Goal: Information Seeking & Learning: Learn about a topic

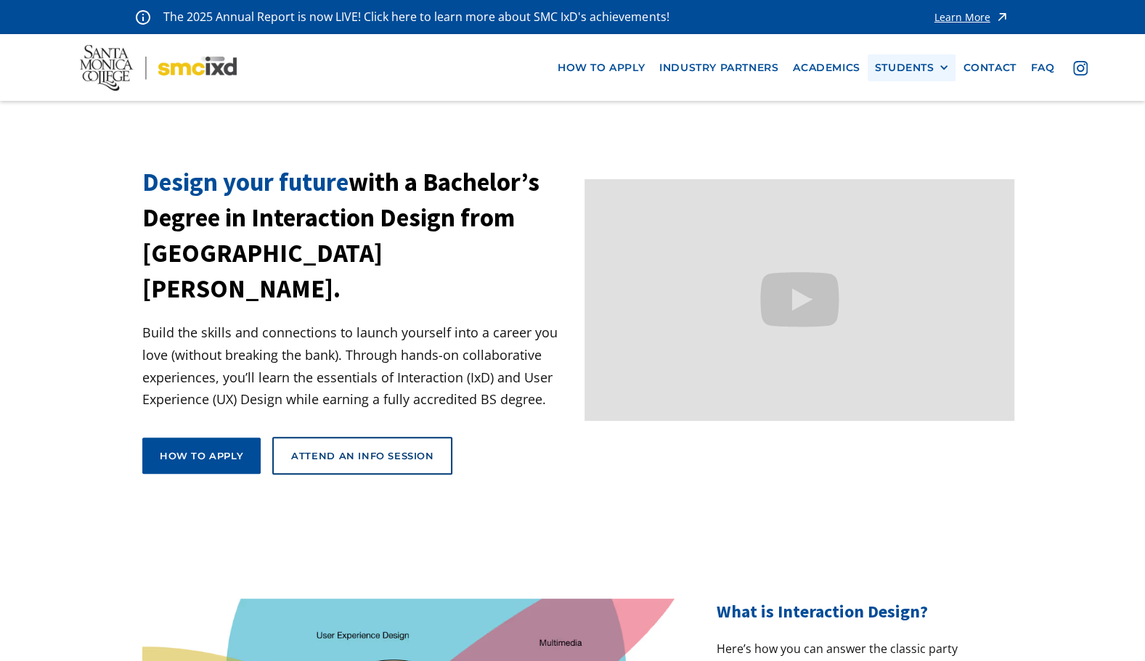
click at [902, 61] on div "STUDENTS PROspective Students GRAD SHOW 2025 Current Students Alumni" at bounding box center [912, 67] width 89 height 27
click at [942, 64] on div at bounding box center [943, 67] width 10 height 10
click at [968, 122] on link "Current Students" at bounding box center [940, 120] width 131 height 27
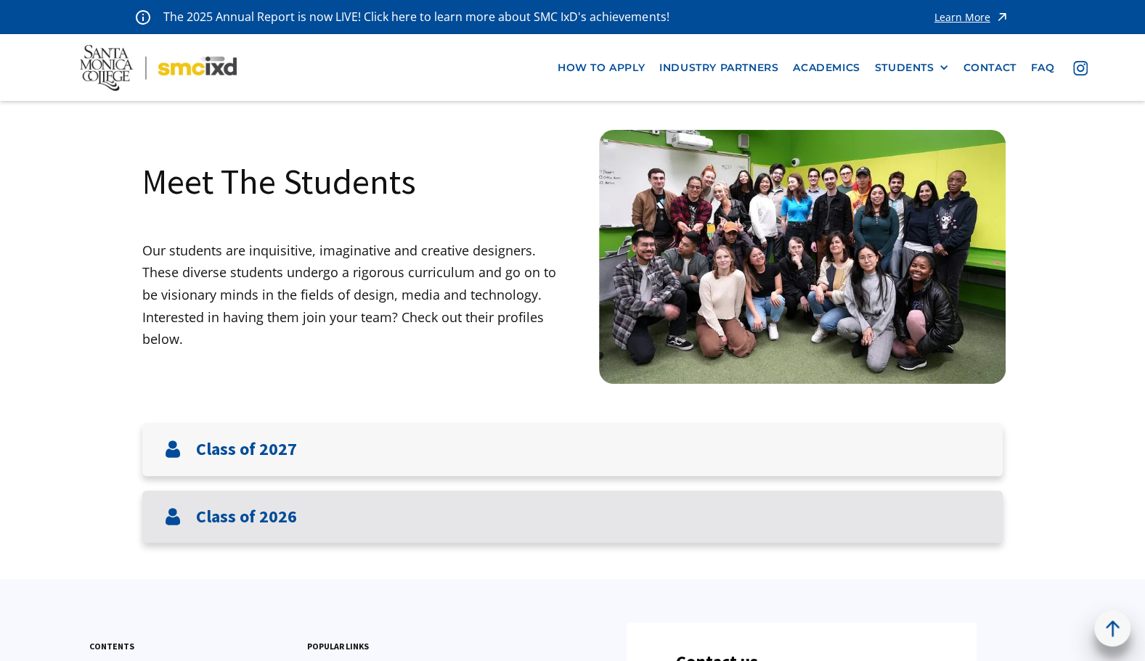
click at [360, 513] on div "Class of 2026" at bounding box center [572, 517] width 860 height 53
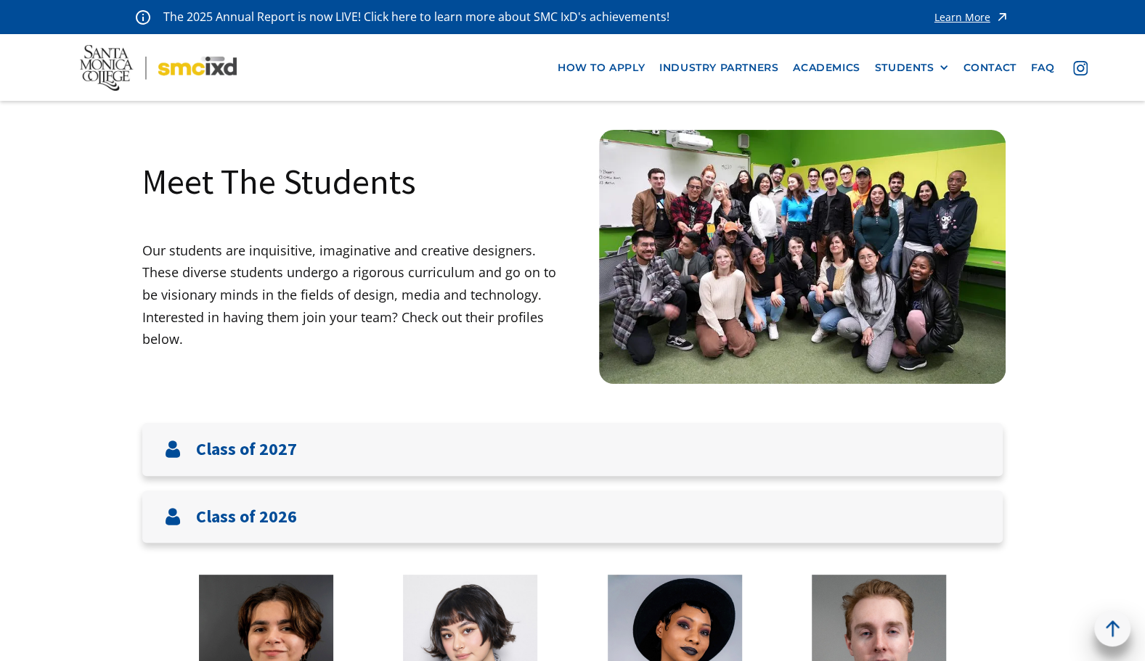
click at [969, 15] on div "Learn More" at bounding box center [963, 17] width 56 height 10
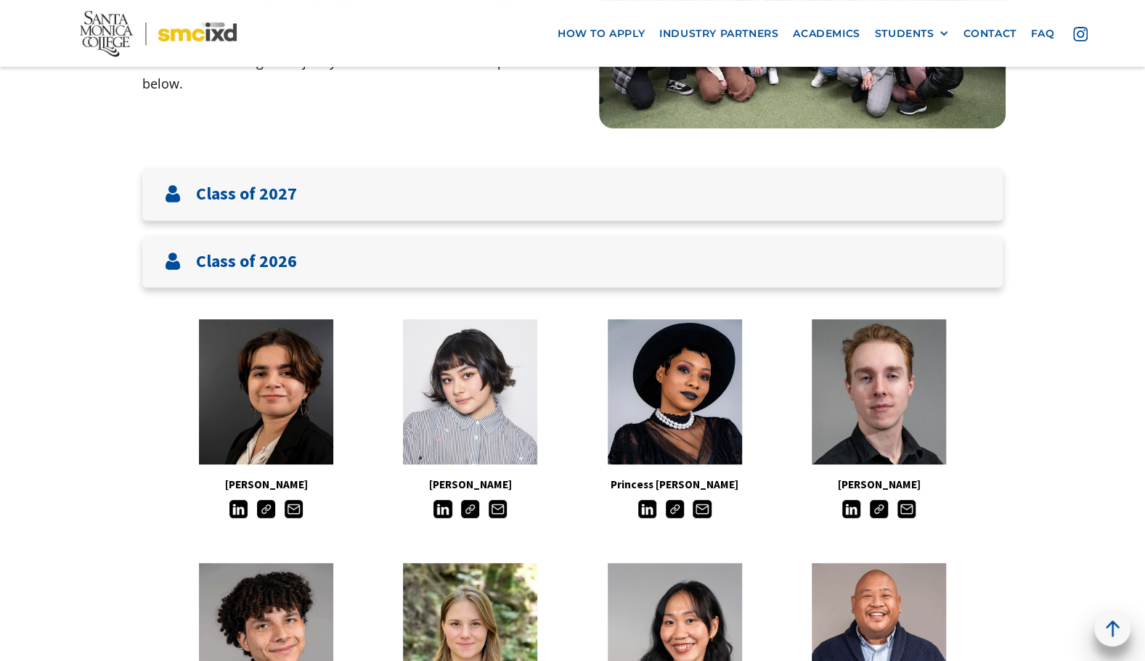
scroll to position [436, 0]
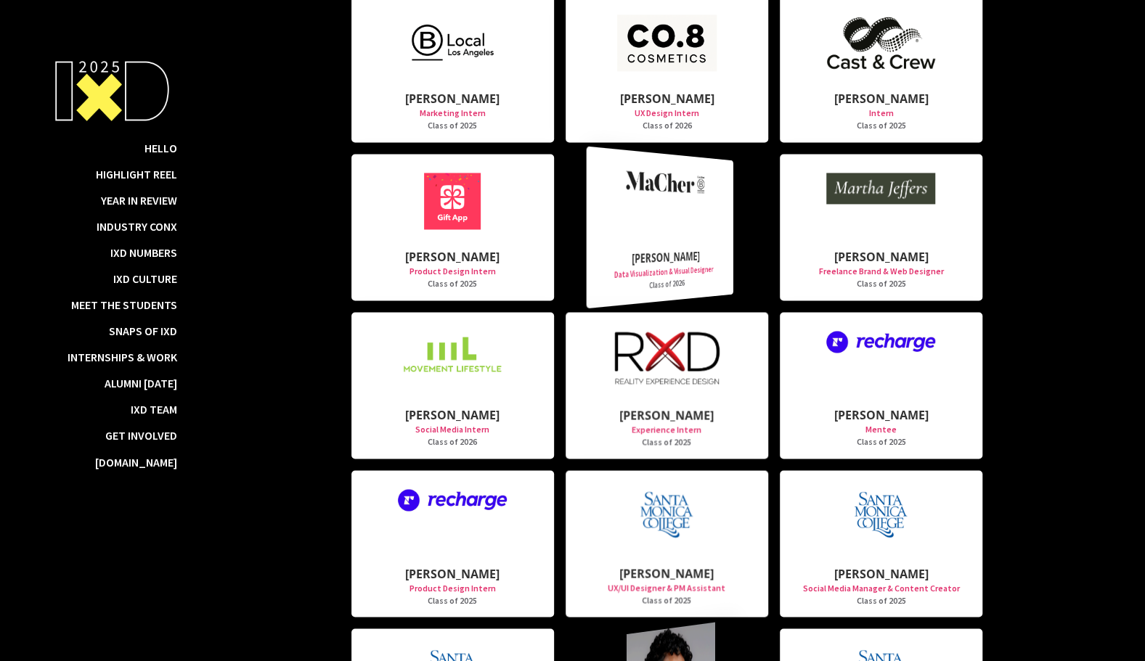
scroll to position [15021, 0]
